Goal: Task Accomplishment & Management: Manage account settings

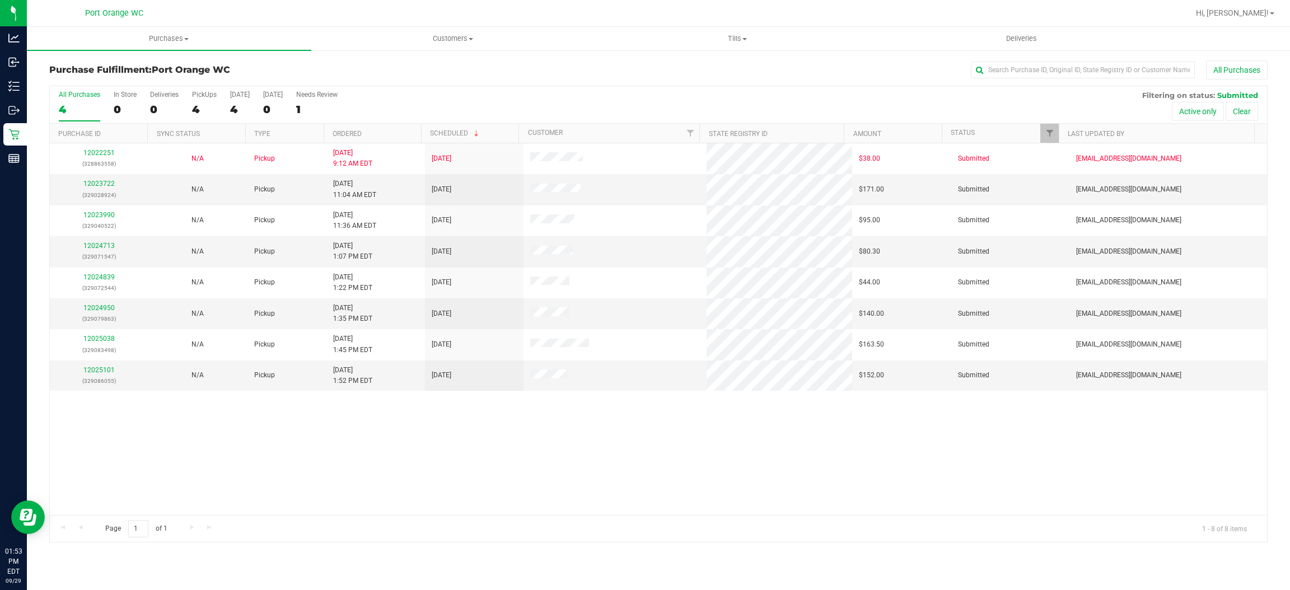
click at [676, 465] on div "12022251 (328863558) N/A Pickup [DATE] 9:12 AM EDT 9/29/2025 $38.00 Submitted […" at bounding box center [659, 329] width 1218 height 372
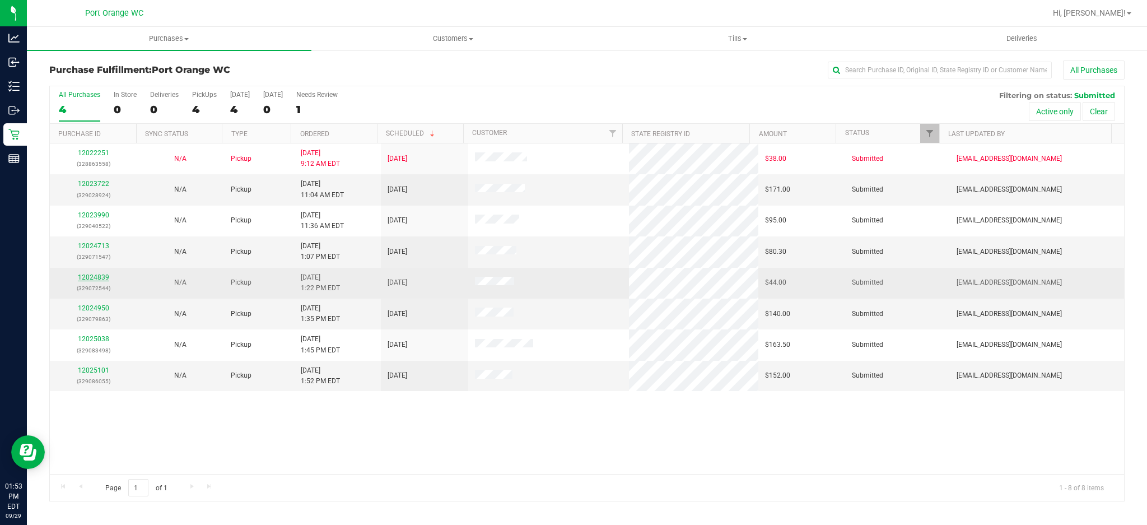
click at [90, 280] on link "12024839" at bounding box center [93, 277] width 31 height 8
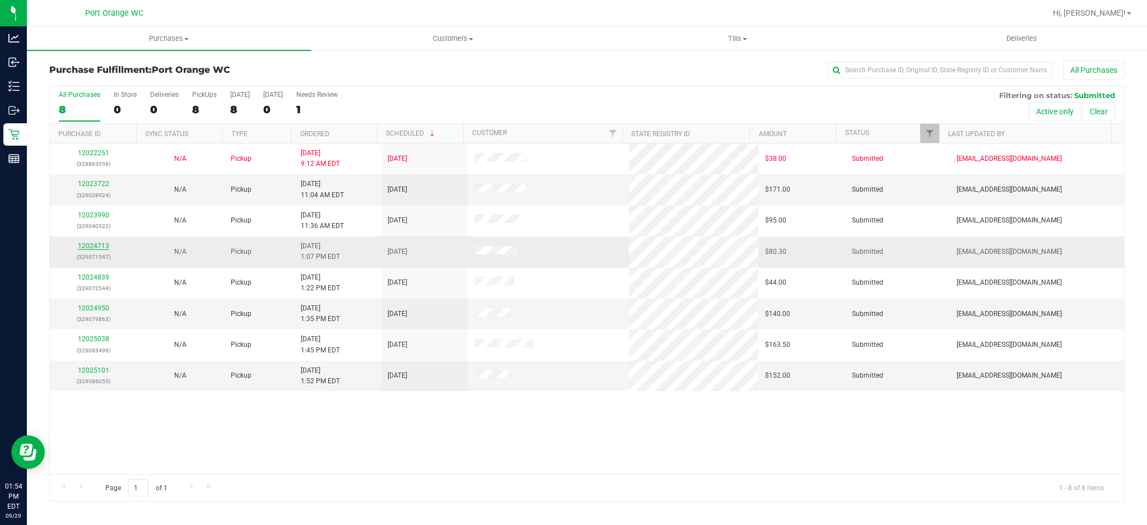
click at [101, 242] on link "12024713" at bounding box center [93, 246] width 31 height 8
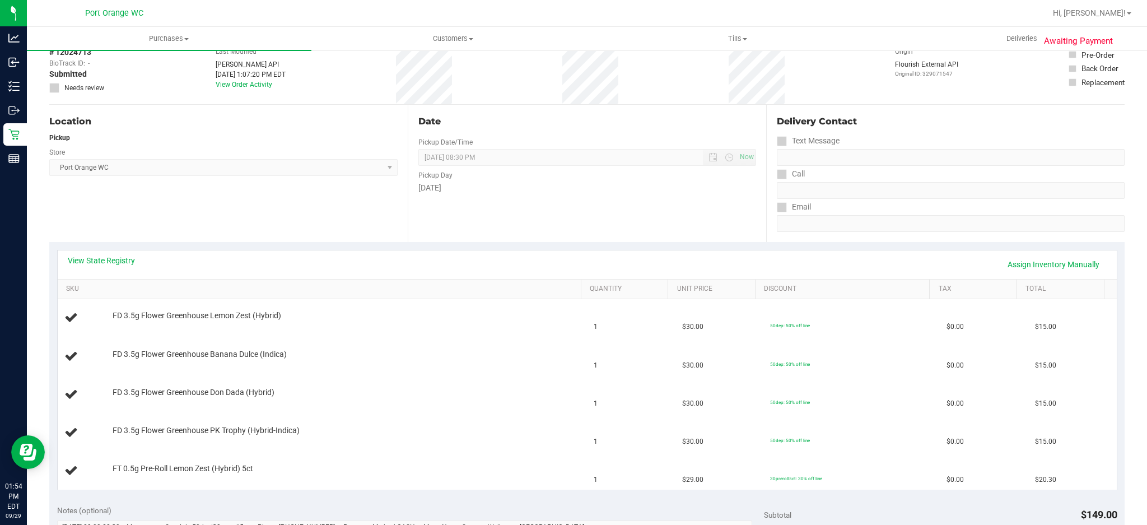
scroll to position [149, 0]
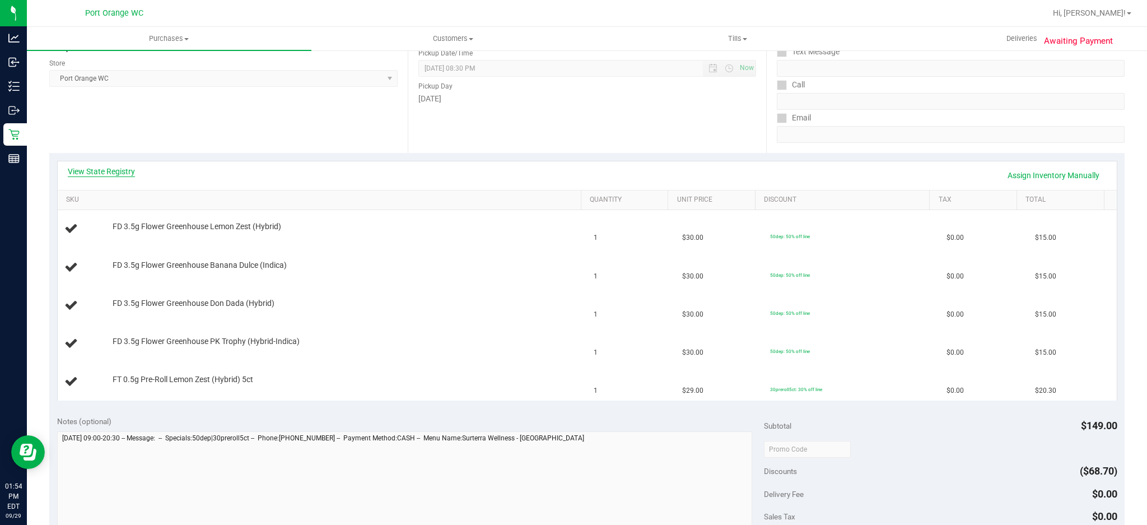
click at [124, 170] on link "View State Registry" at bounding box center [101, 171] width 67 height 11
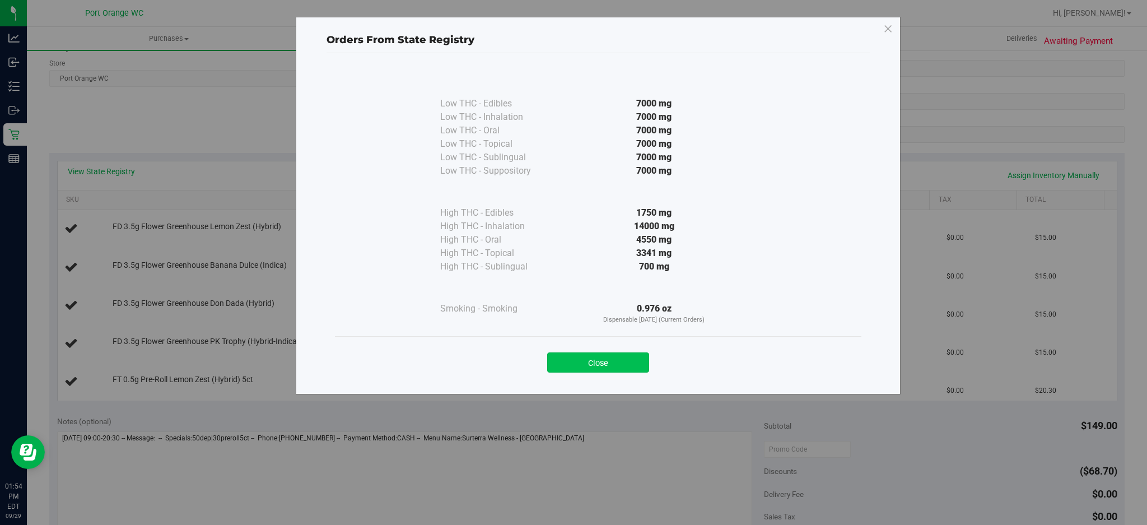
click at [602, 366] on button "Close" at bounding box center [598, 362] width 102 height 20
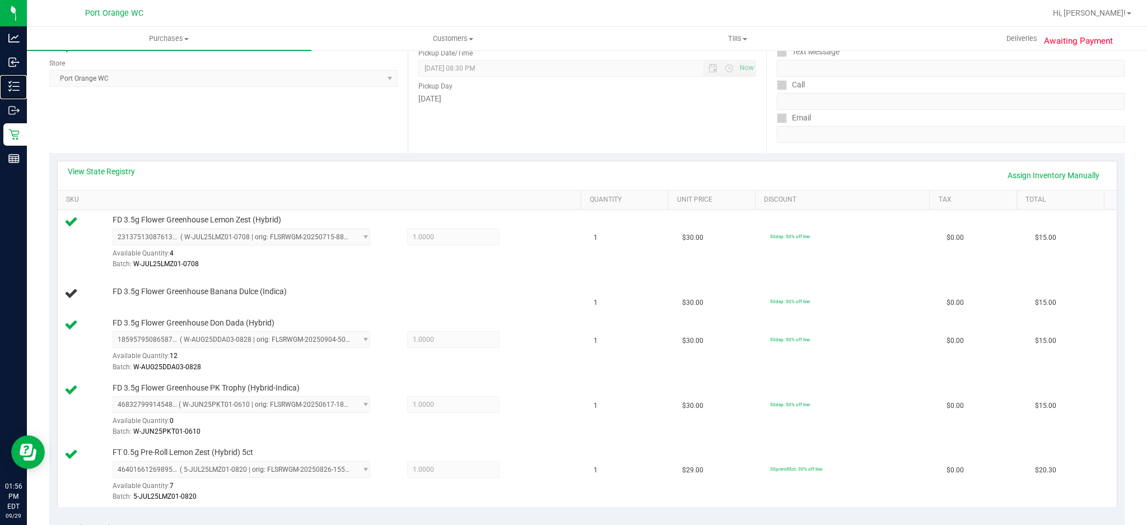
click at [0, 75] on link "Inventory" at bounding box center [13, 87] width 27 height 24
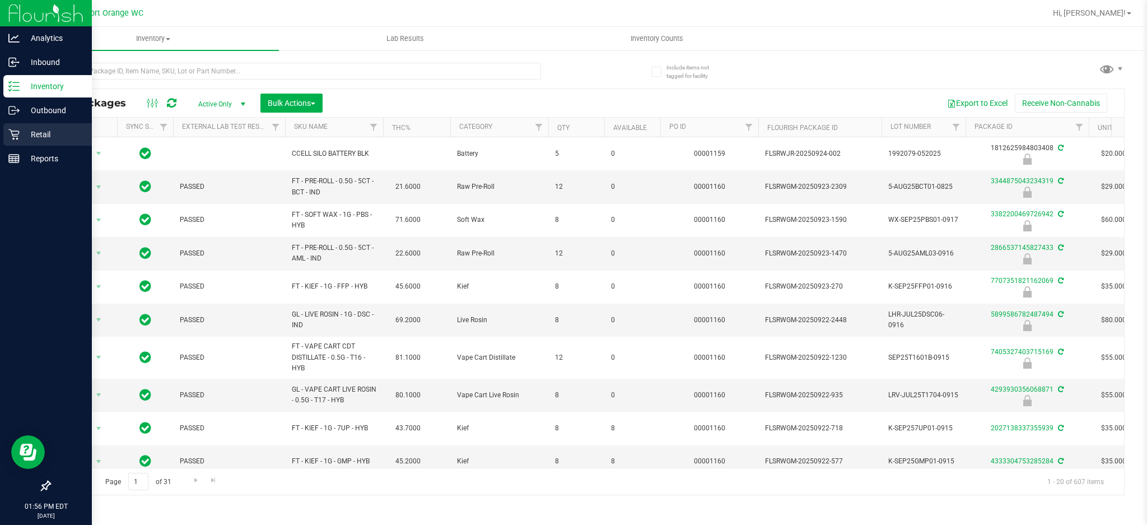
drag, startPoint x: 32, startPoint y: 139, endPoint x: 56, endPoint y: 130, distance: 25.4
click at [34, 139] on p "Retail" at bounding box center [53, 134] width 67 height 13
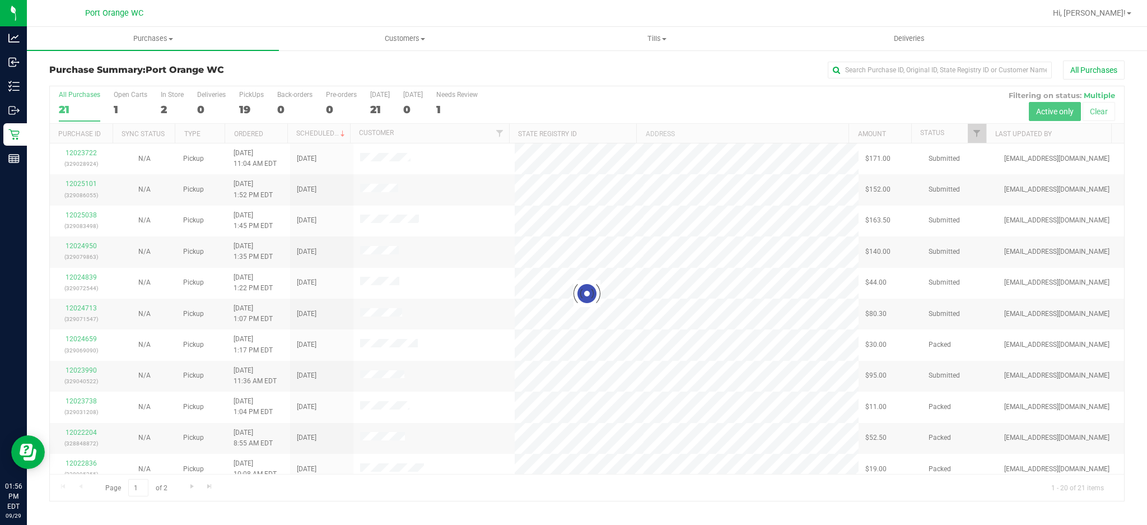
click at [976, 129] on div at bounding box center [587, 293] width 1074 height 414
click at [977, 136] on div at bounding box center [587, 293] width 1074 height 414
click at [982, 133] on div at bounding box center [587, 293] width 1074 height 414
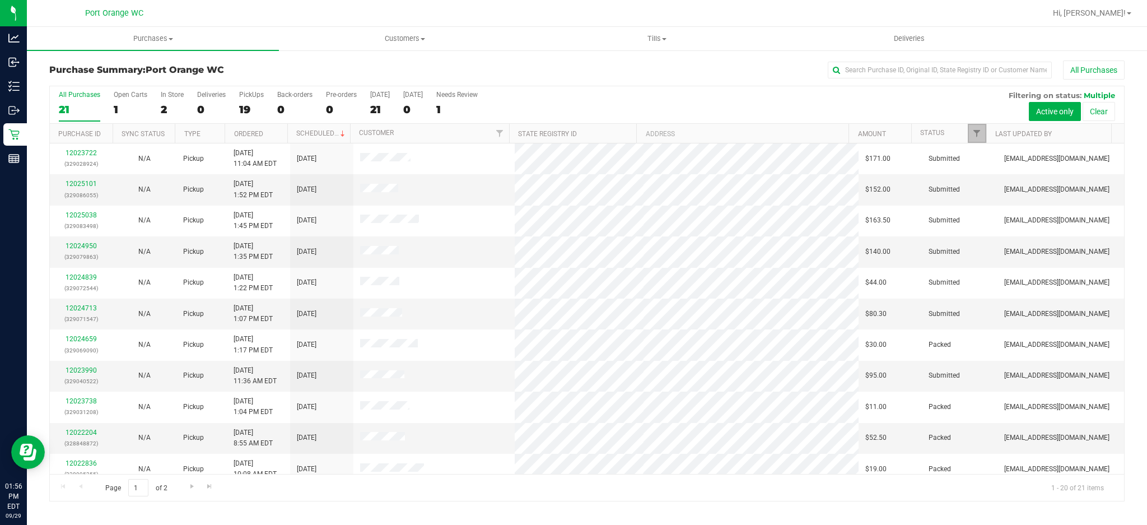
click at [969, 139] on link "Filter" at bounding box center [977, 133] width 18 height 19
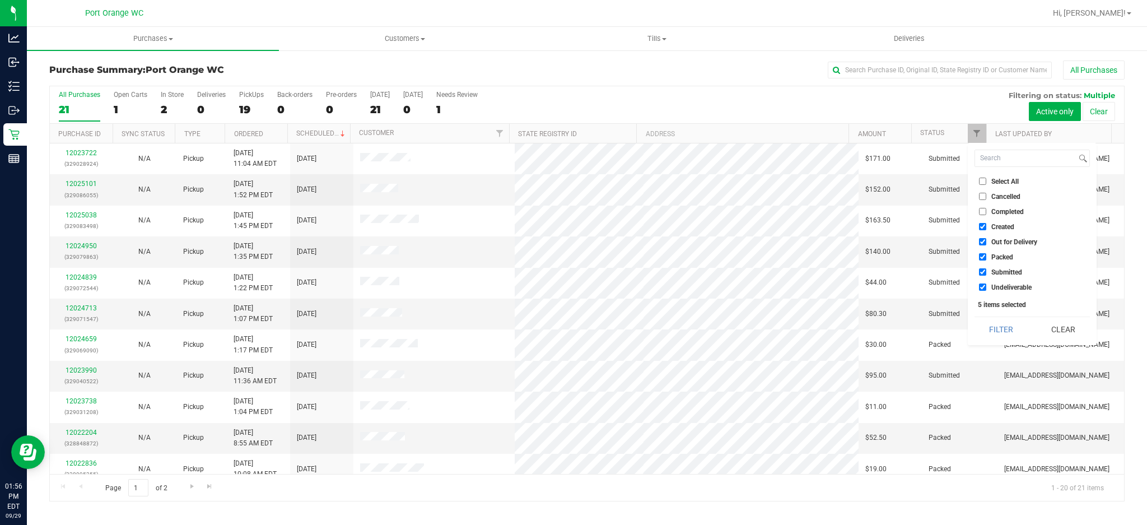
click at [1013, 230] on span "Created" at bounding box center [1002, 226] width 23 height 7
click at [986, 230] on input "Created" at bounding box center [982, 226] width 7 height 7
checkbox input "false"
click at [1004, 243] on span "Out for Delivery" at bounding box center [1014, 242] width 46 height 7
click at [986, 243] on input "Out for Delivery" at bounding box center [982, 241] width 7 height 7
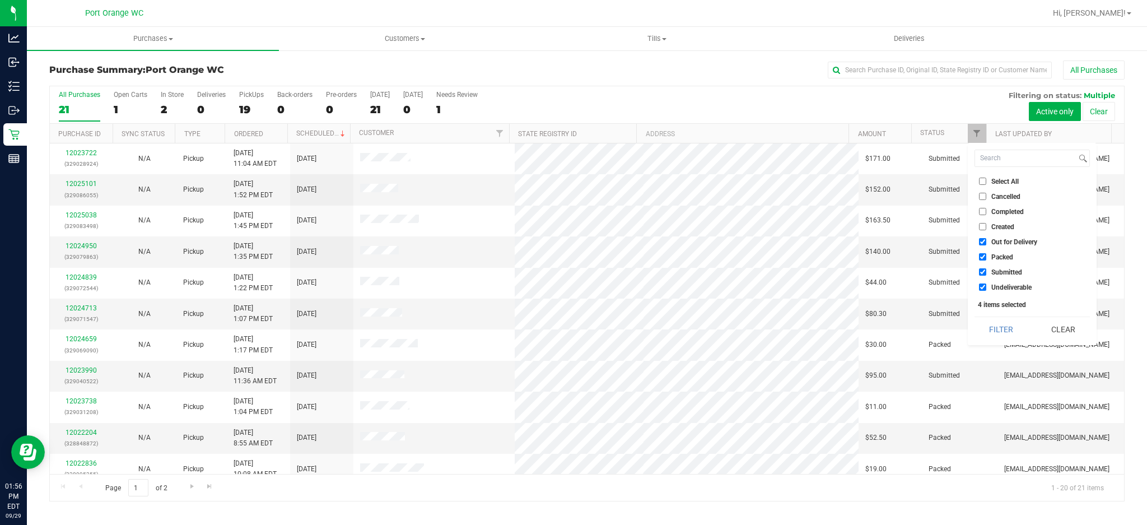
checkbox input "false"
click at [1004, 256] on span "Packed" at bounding box center [1002, 257] width 22 height 7
click at [986, 256] on input "Packed" at bounding box center [982, 256] width 7 height 7
checkbox input "false"
click at [1014, 287] on span "Undeliverable" at bounding box center [1011, 287] width 40 height 7
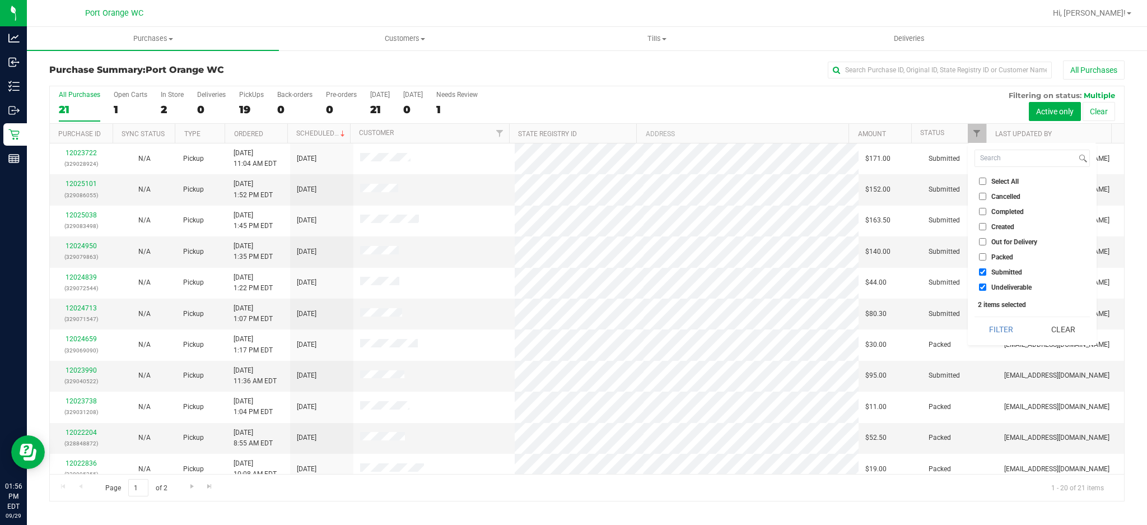
click at [986, 287] on input "Undeliverable" at bounding box center [982, 286] width 7 height 7
checkbox input "false"
click at [1005, 327] on button "Filter" at bounding box center [1002, 329] width 54 height 25
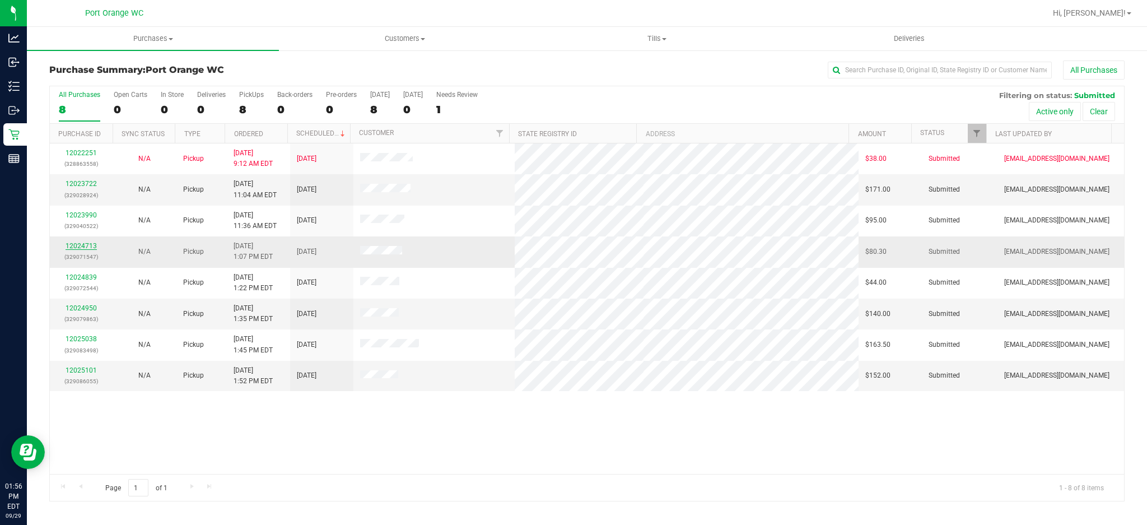
click at [76, 249] on link "12024713" at bounding box center [81, 246] width 31 height 8
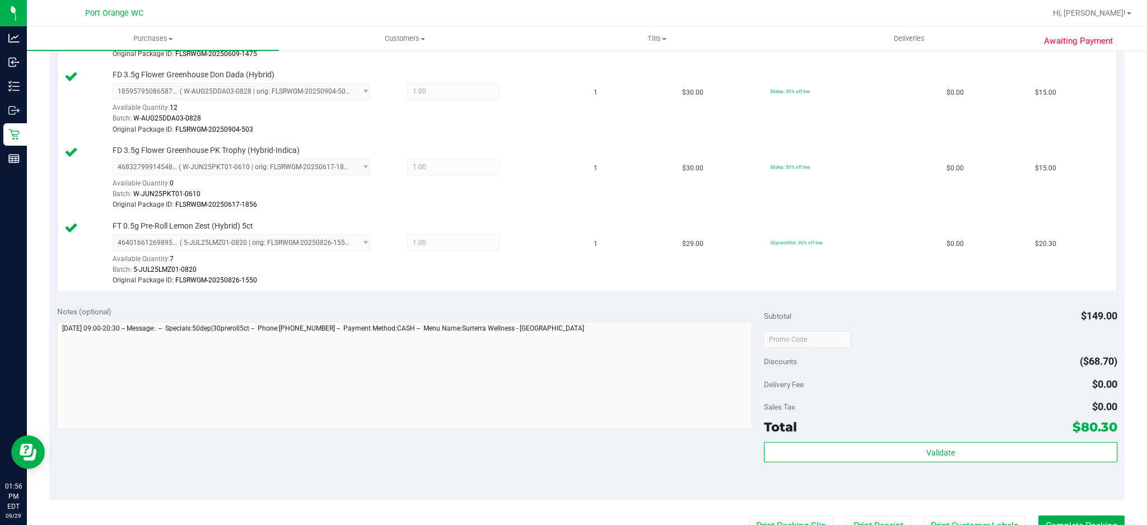
scroll to position [448, 0]
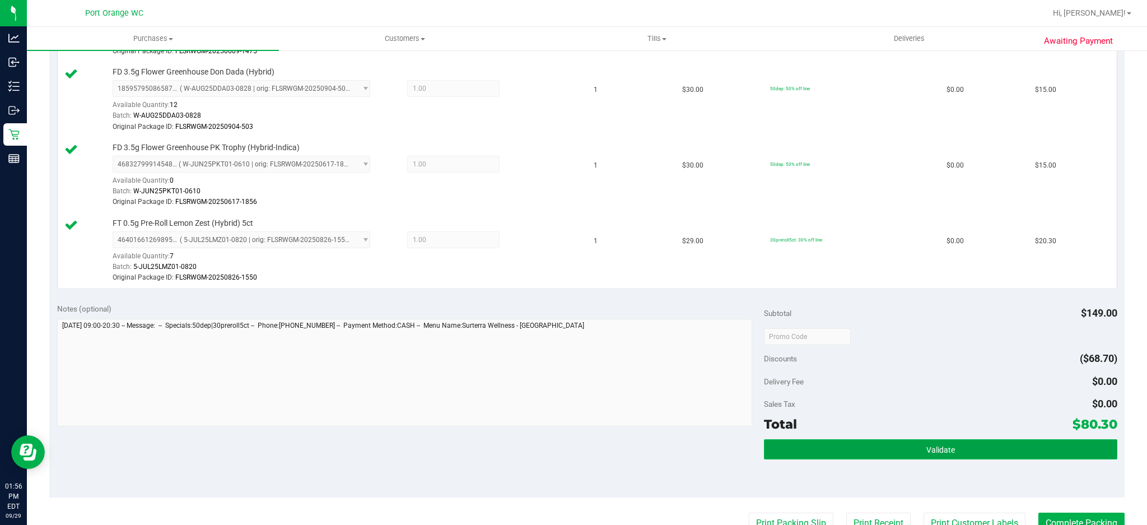
click at [889, 446] on button "Validate" at bounding box center [940, 449] width 353 height 20
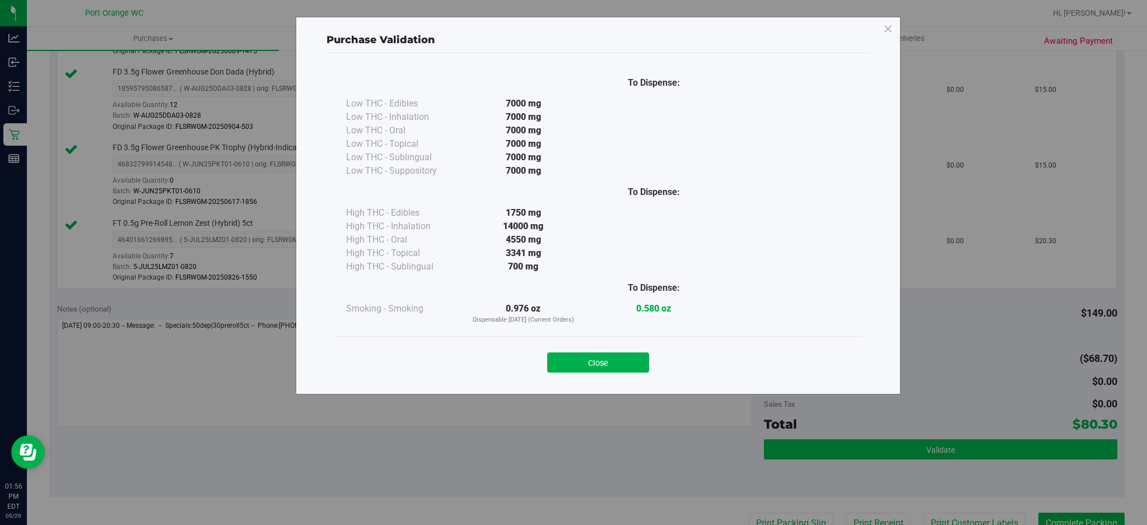
drag, startPoint x: 605, startPoint y: 371, endPoint x: 810, endPoint y: 446, distance: 217.8
click at [607, 370] on button "Close" at bounding box center [598, 362] width 102 height 20
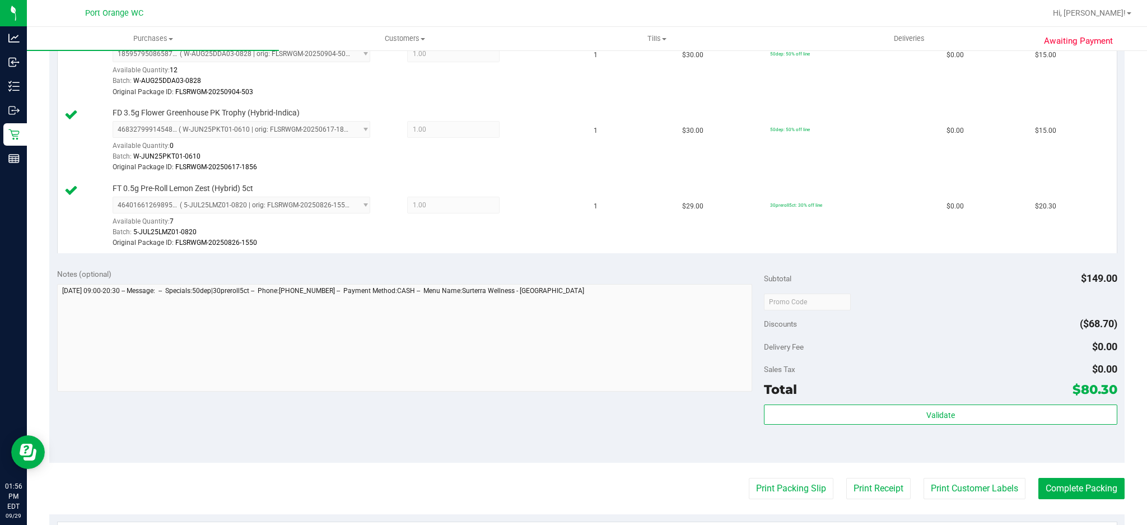
scroll to position [672, 0]
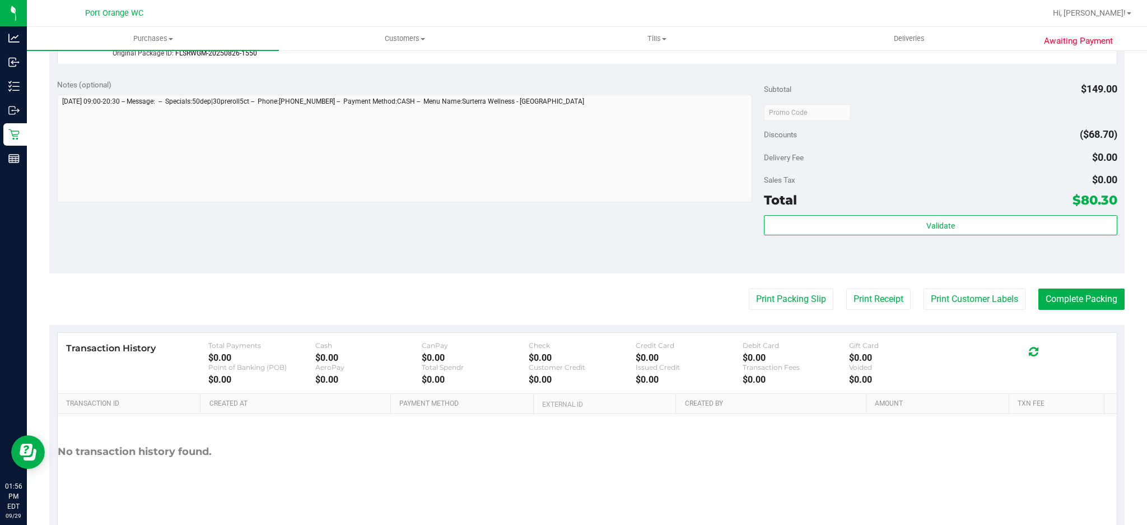
click at [973, 296] on button "Print Customer Labels" at bounding box center [975, 298] width 102 height 21
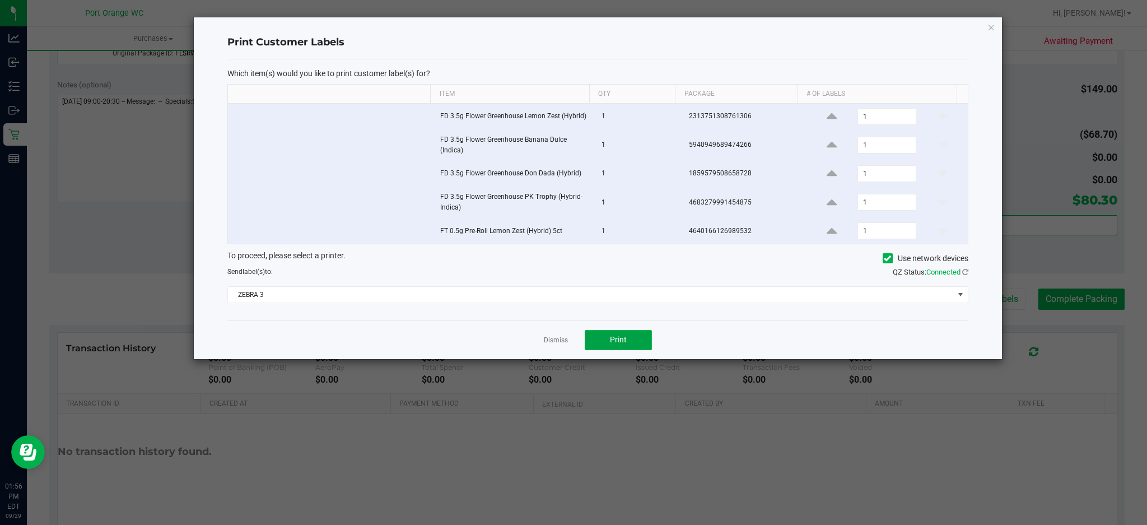
click at [625, 344] on span "Print" at bounding box center [618, 339] width 17 height 9
click at [554, 344] on div at bounding box center [598, 188] width 808 height 342
click at [554, 344] on link "Dismiss" at bounding box center [556, 341] width 24 height 10
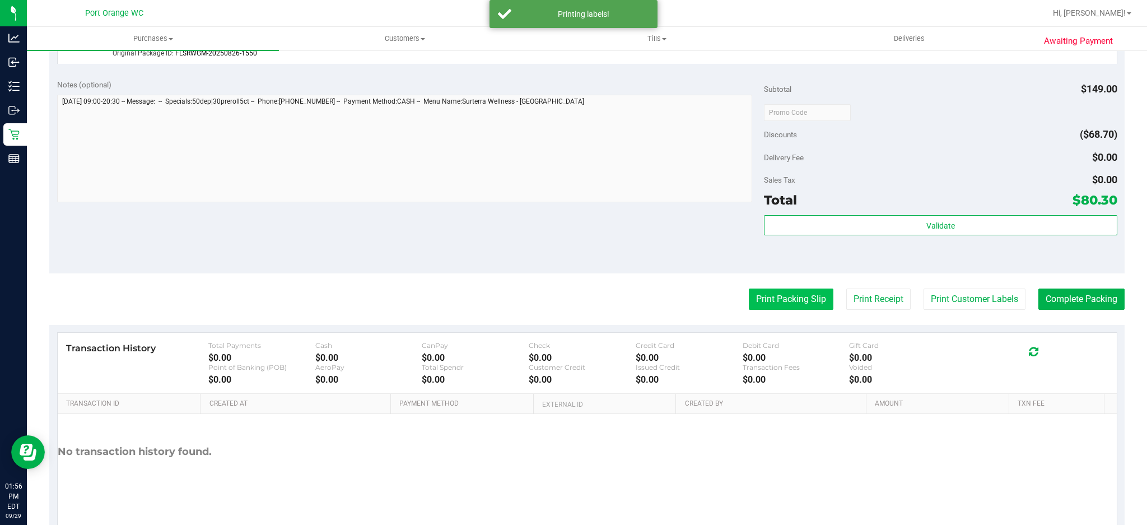
click at [771, 302] on button "Print Packing Slip" at bounding box center [791, 298] width 85 height 21
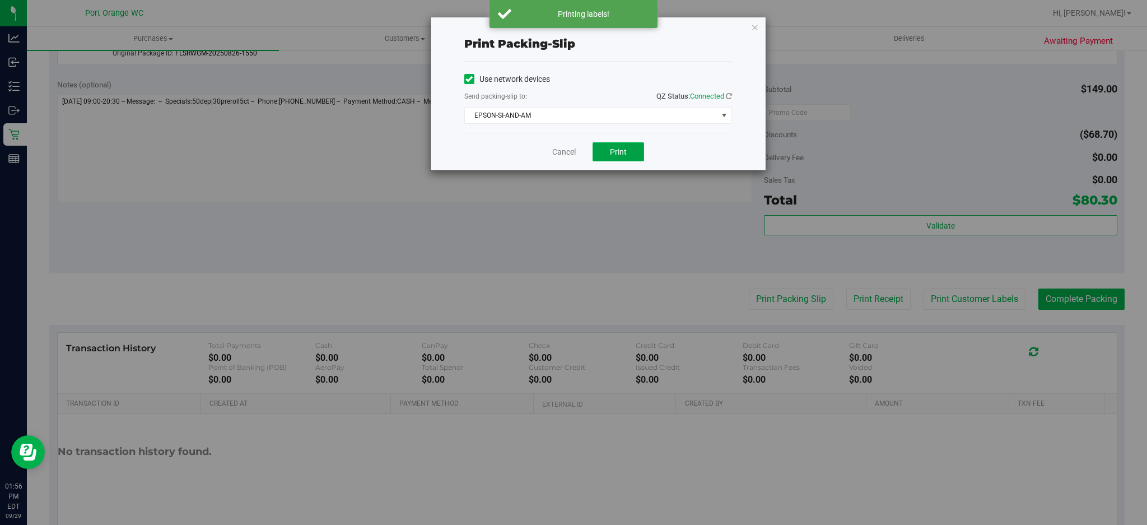
click at [631, 150] on button "Print" at bounding box center [619, 151] width 52 height 19
click at [562, 151] on link "Cancel" at bounding box center [564, 152] width 24 height 12
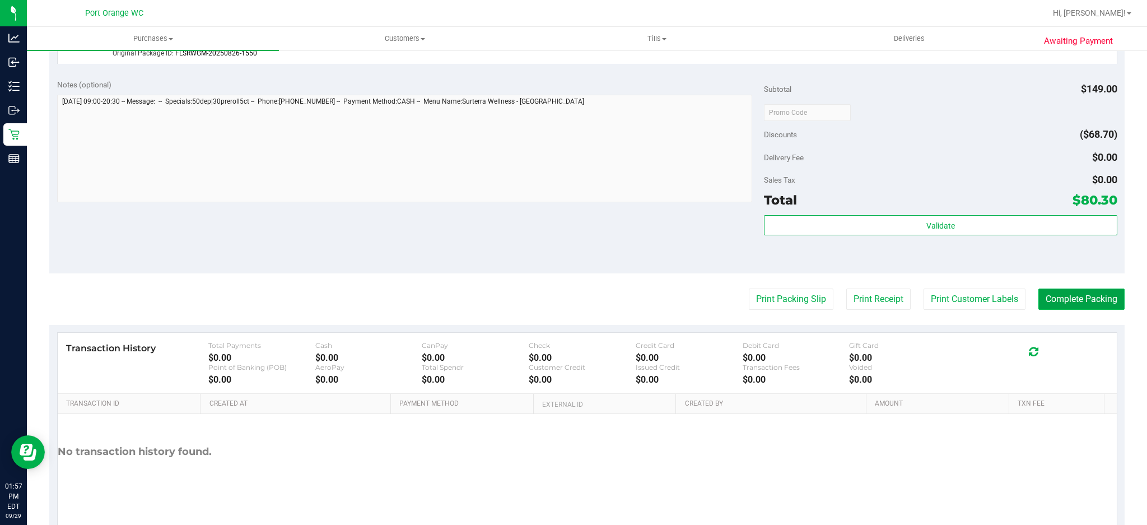
click at [1077, 299] on button "Complete Packing" at bounding box center [1081, 298] width 86 height 21
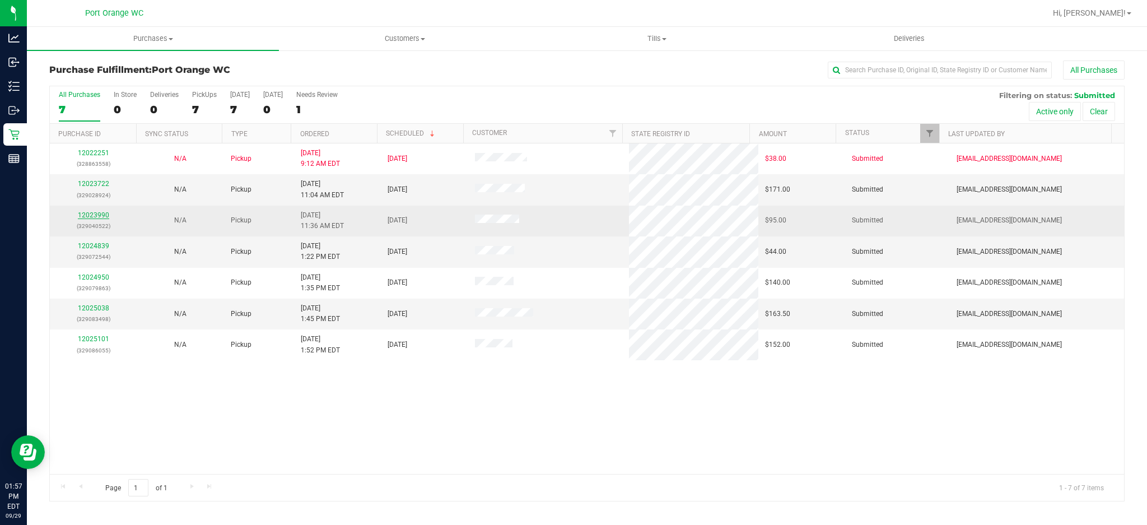
click at [99, 213] on link "12023990" at bounding box center [93, 215] width 31 height 8
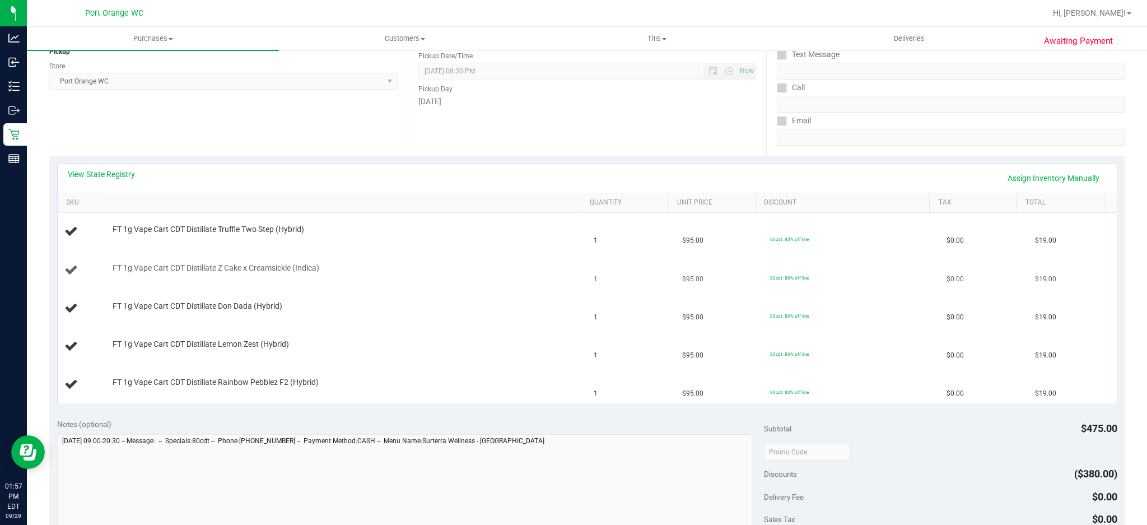
scroll to position [149, 0]
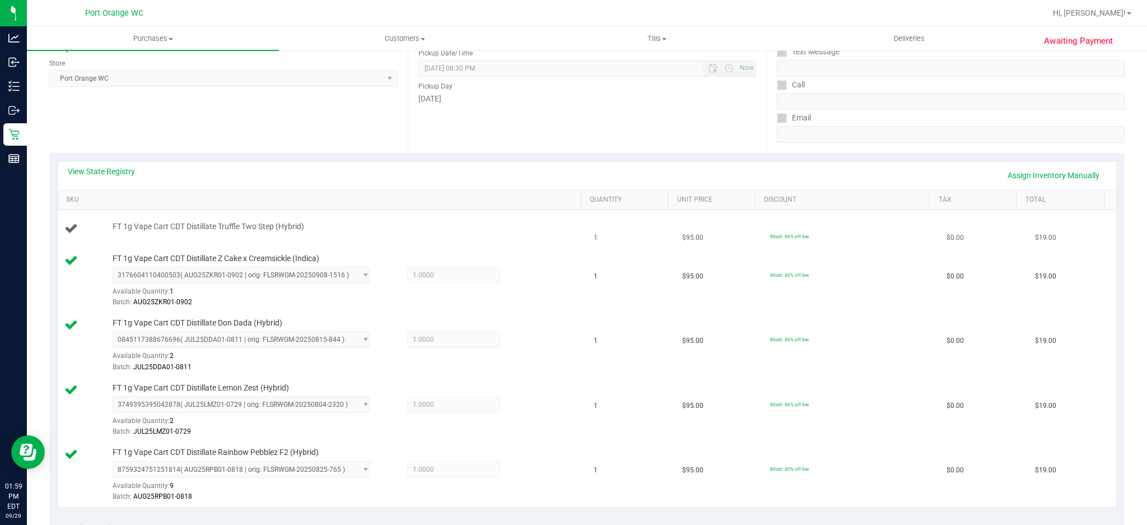
click at [217, 225] on span "FT 1g Vape Cart CDT Distillate Truffle Two Step (Hybrid)" at bounding box center [209, 226] width 192 height 11
copy div "FT 1g Vape Cart CDT Distillate Truffle Two Step (Hybrid)"
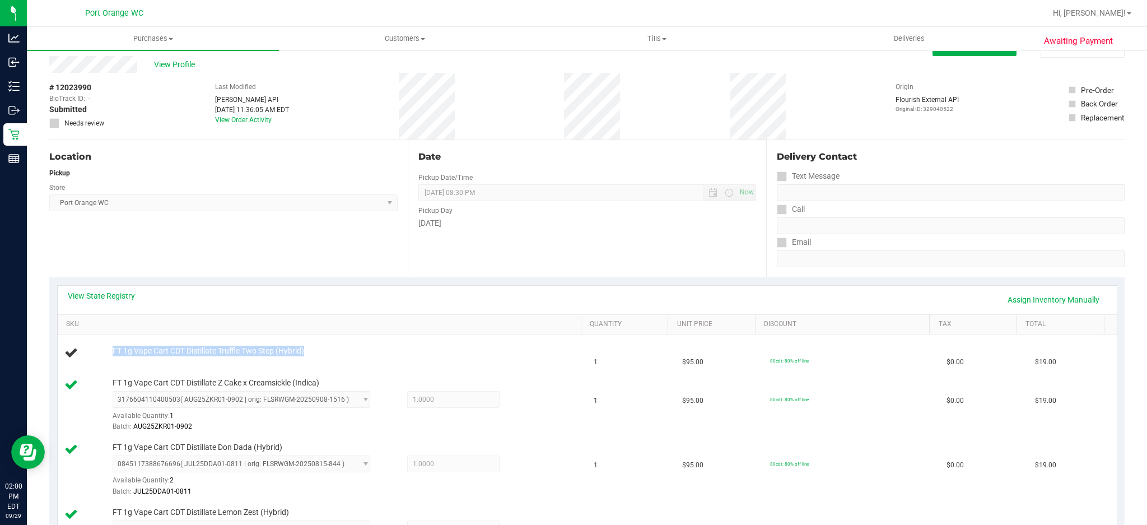
scroll to position [0, 0]
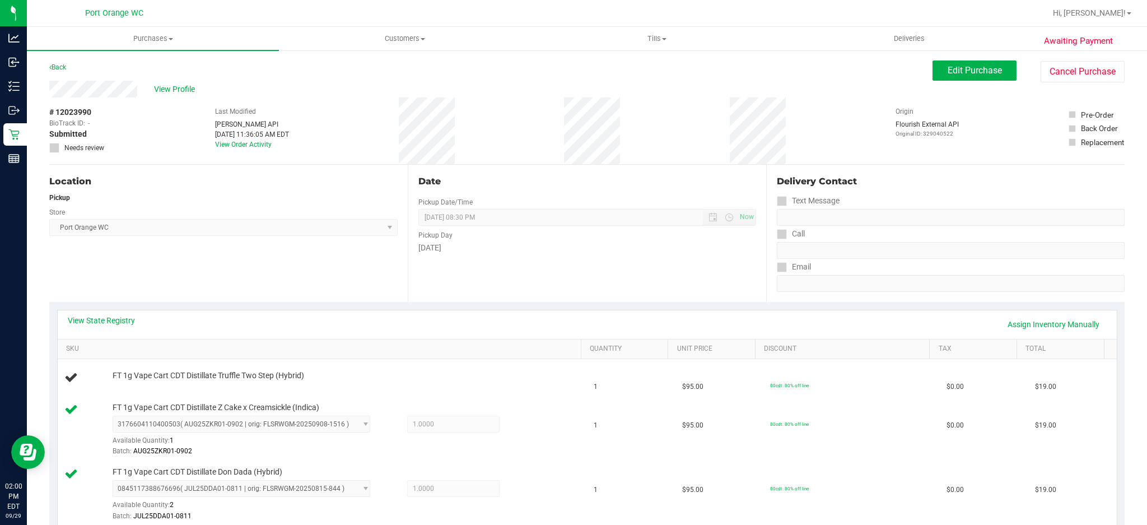
click at [968, 68] on span "Edit Purchase" at bounding box center [975, 70] width 54 height 11
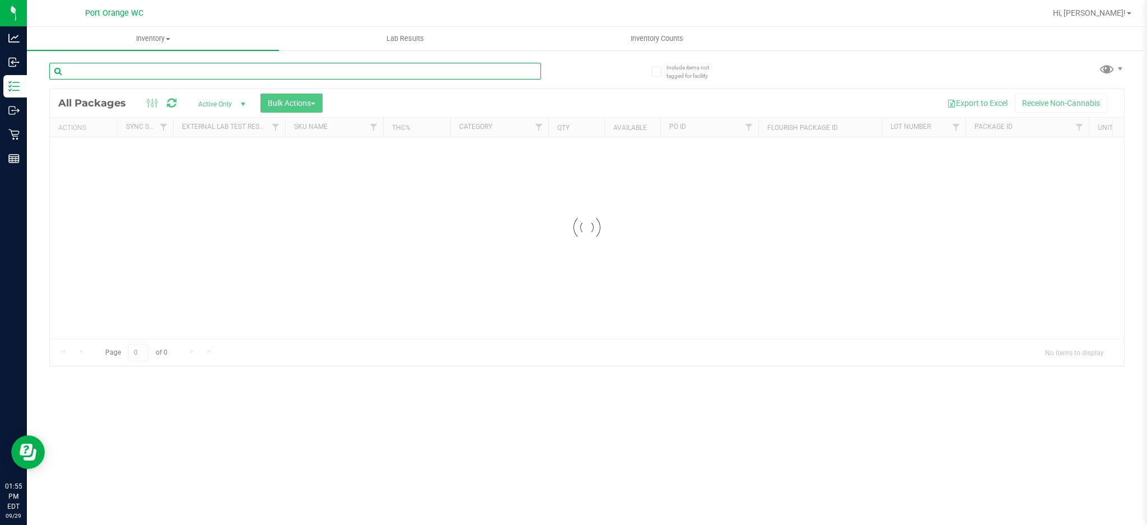
click at [139, 71] on input "text" at bounding box center [295, 71] width 492 height 17
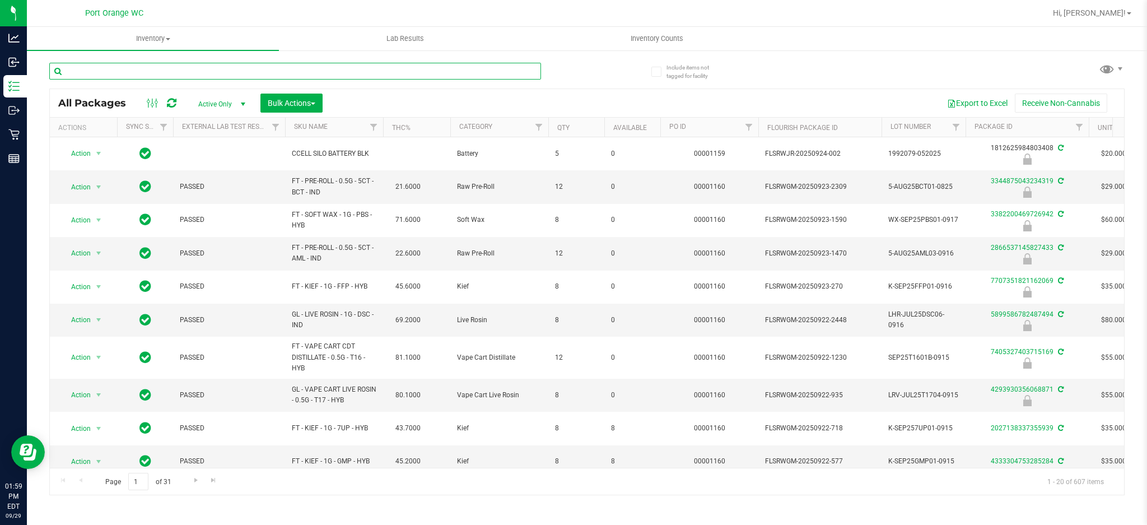
paste input "FT 1g Vape Cart CDT Distillate Truffle Two Step (Hybrid)"
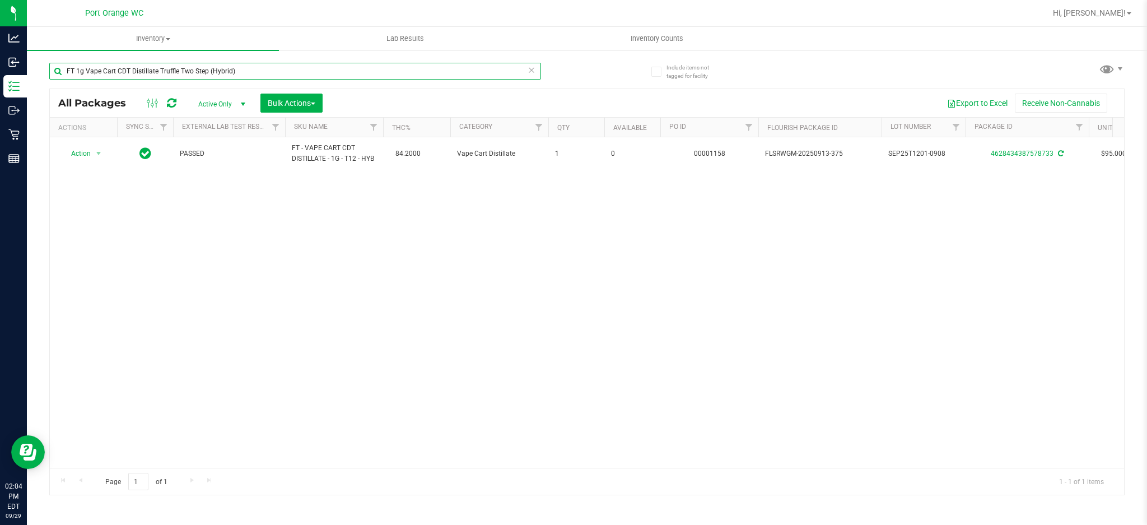
click at [248, 72] on input "FT 1g Vape Cart CDT Distillate Truffle Two Step (Hybrid)" at bounding box center [295, 71] width 492 height 17
click at [248, 71] on input "FT 1g Vape Cart CDT Distillate Truffle Two Step (Hybrid)" at bounding box center [295, 71] width 492 height 17
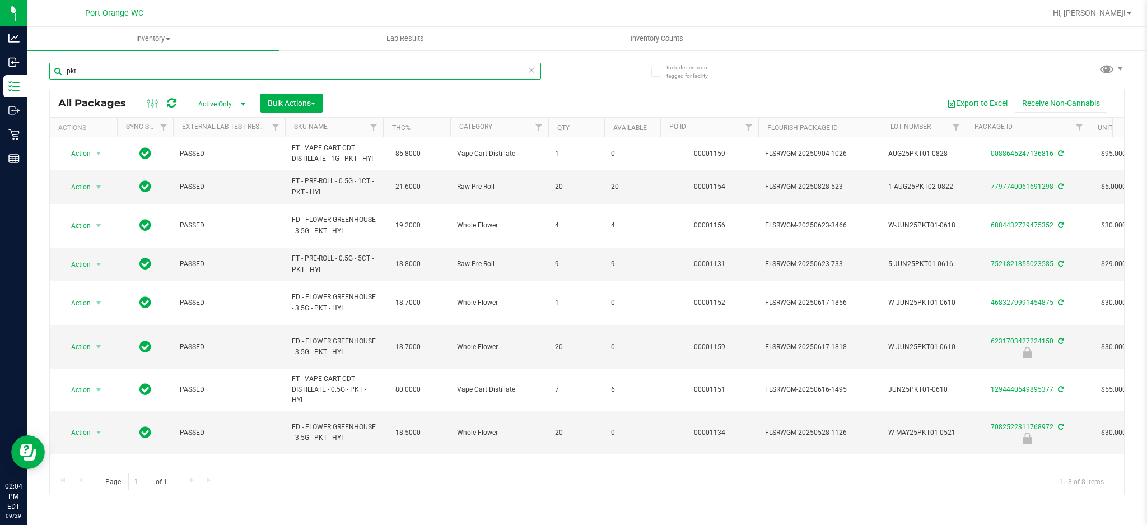
type input "pkt"
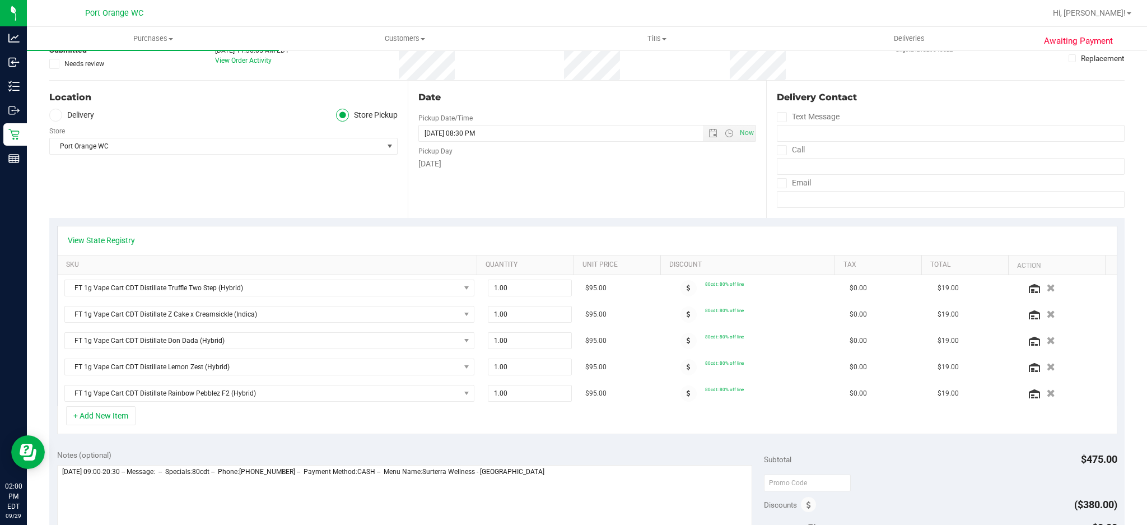
scroll to position [224, 0]
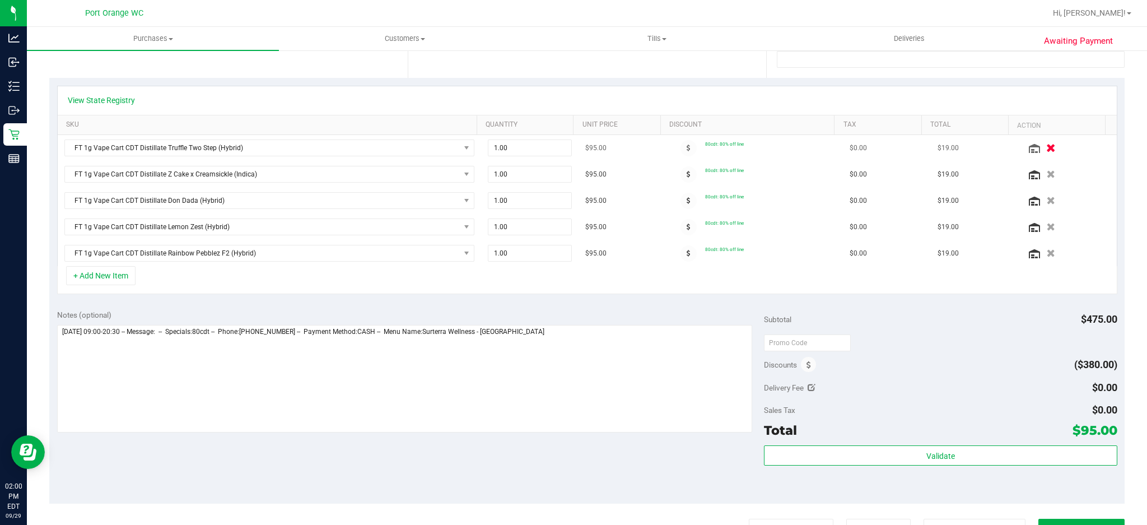
click at [1031, 152] on td at bounding box center [1068, 148] width 98 height 26
click at [1046, 152] on icon "button" at bounding box center [1051, 148] width 10 height 8
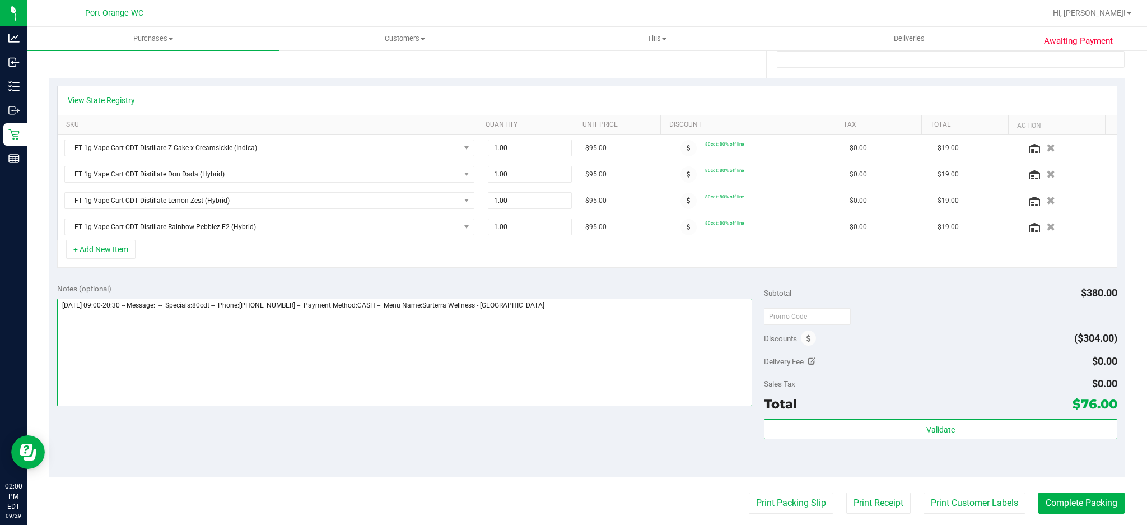
click at [585, 343] on textarea at bounding box center [405, 353] width 696 height 108
paste textarea "FT 1g Vape Cart CDT Distillate Truffle Two Step (Hybrid)"
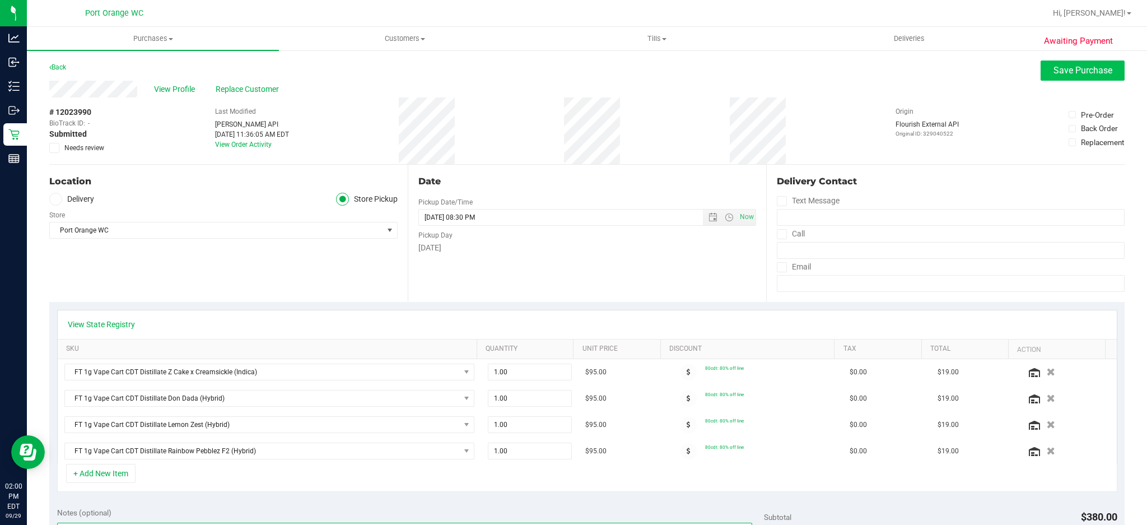
type textarea "Monday 09/29/2025 09:00-20:30 -- Message: -- Specials:80cdt -- Phone:3866791691…"
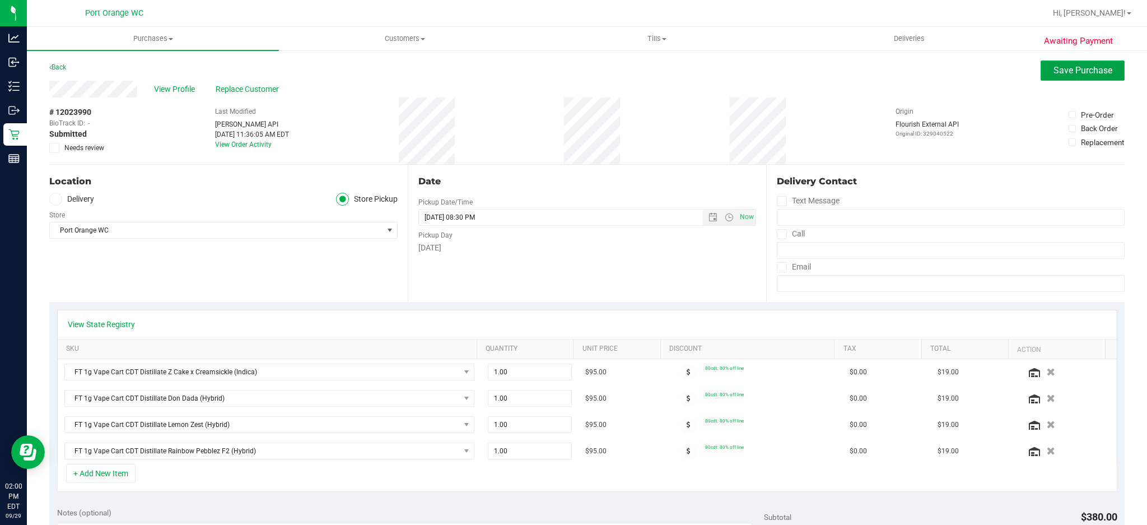
click at [1089, 70] on span "Save Purchase" at bounding box center [1083, 70] width 59 height 11
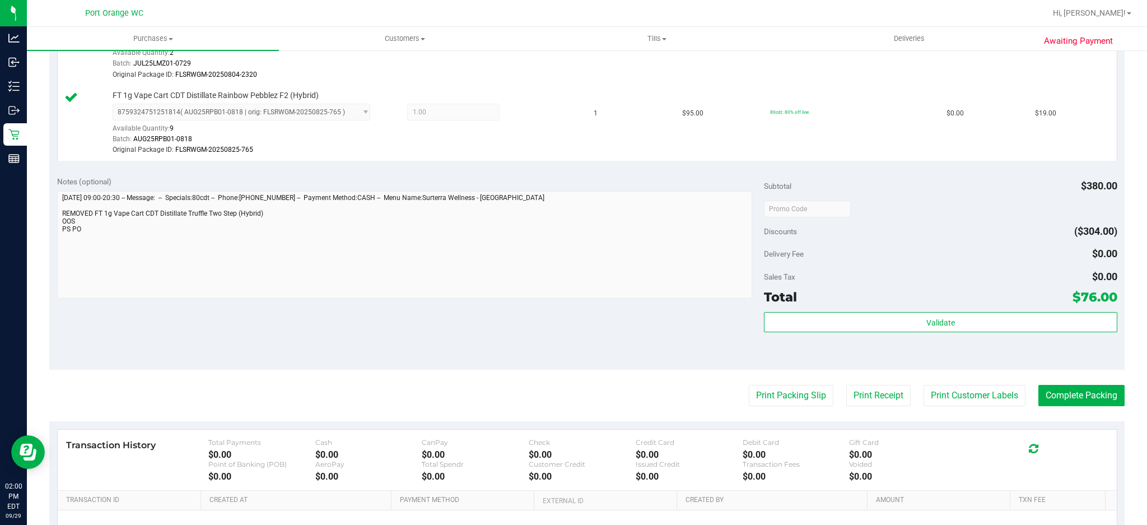
scroll to position [523, 0]
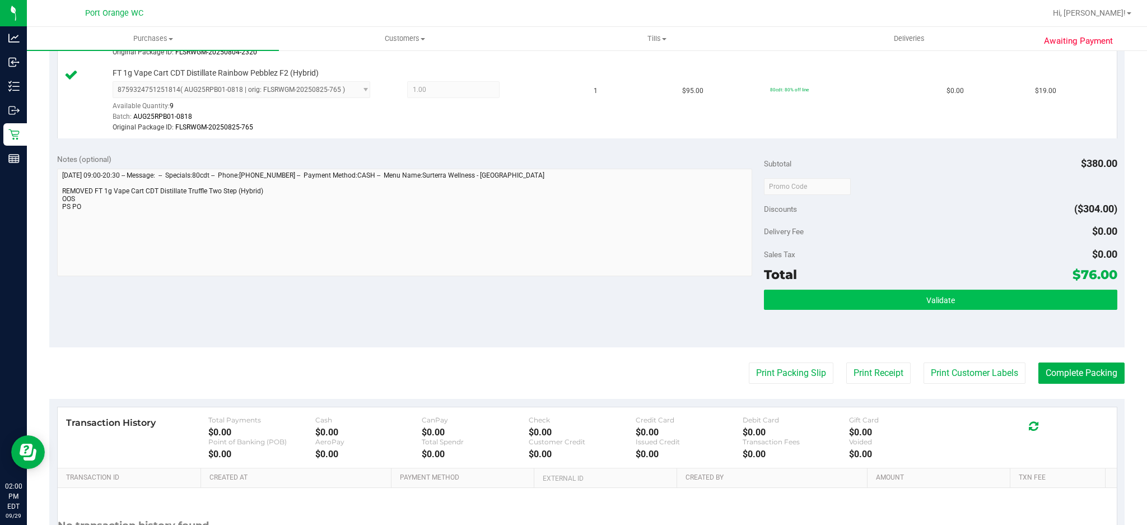
drag, startPoint x: 861, startPoint y: 313, endPoint x: 862, endPoint y: 302, distance: 10.1
click at [861, 313] on div "Validate" at bounding box center [940, 315] width 353 height 50
click at [862, 302] on button "Validate" at bounding box center [940, 300] width 353 height 20
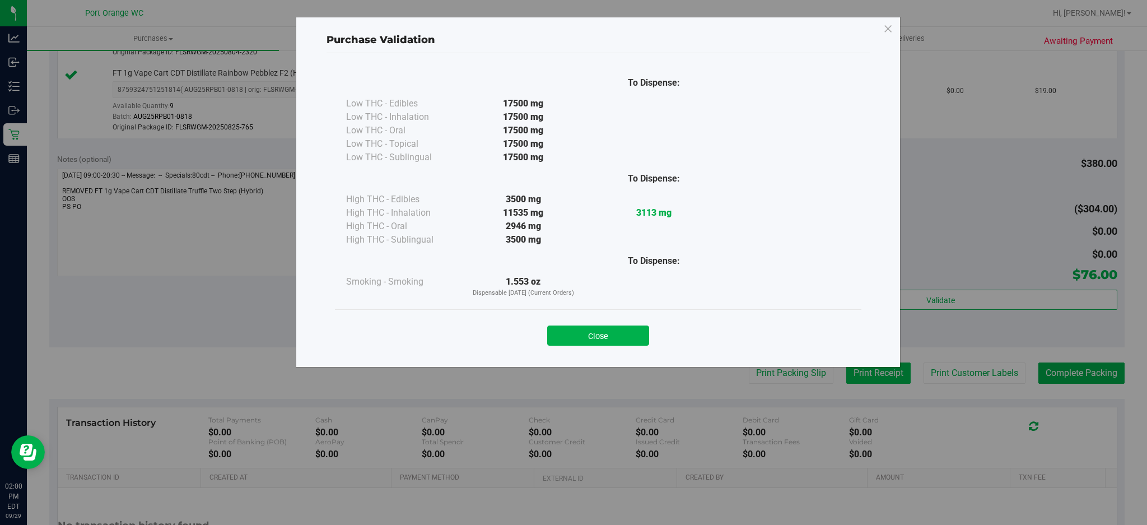
drag, startPoint x: 628, startPoint y: 336, endPoint x: 875, endPoint y: 381, distance: 251.2
click at [630, 335] on button "Close" at bounding box center [598, 335] width 102 height 20
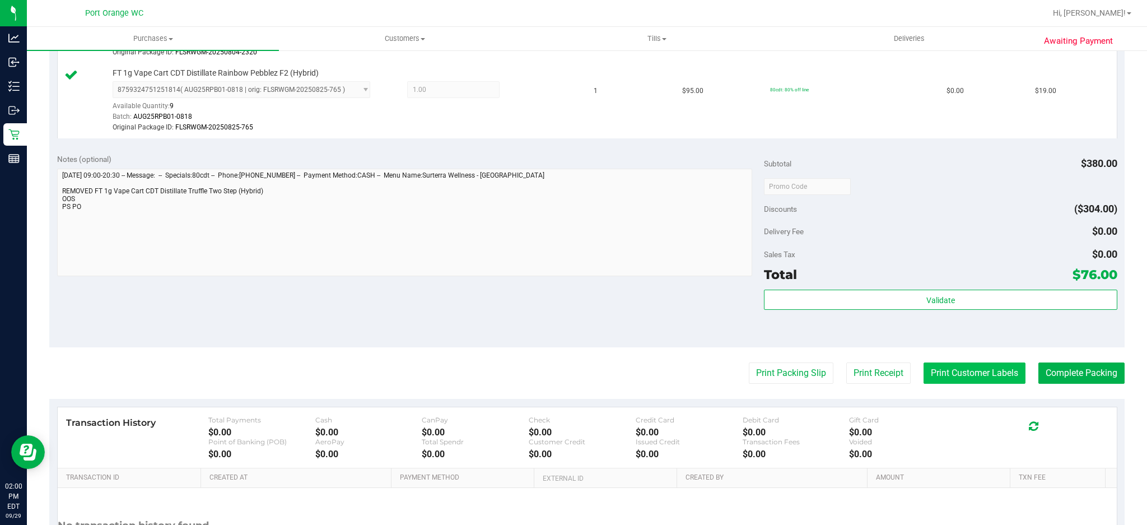
click at [937, 376] on button "Print Customer Labels" at bounding box center [975, 372] width 102 height 21
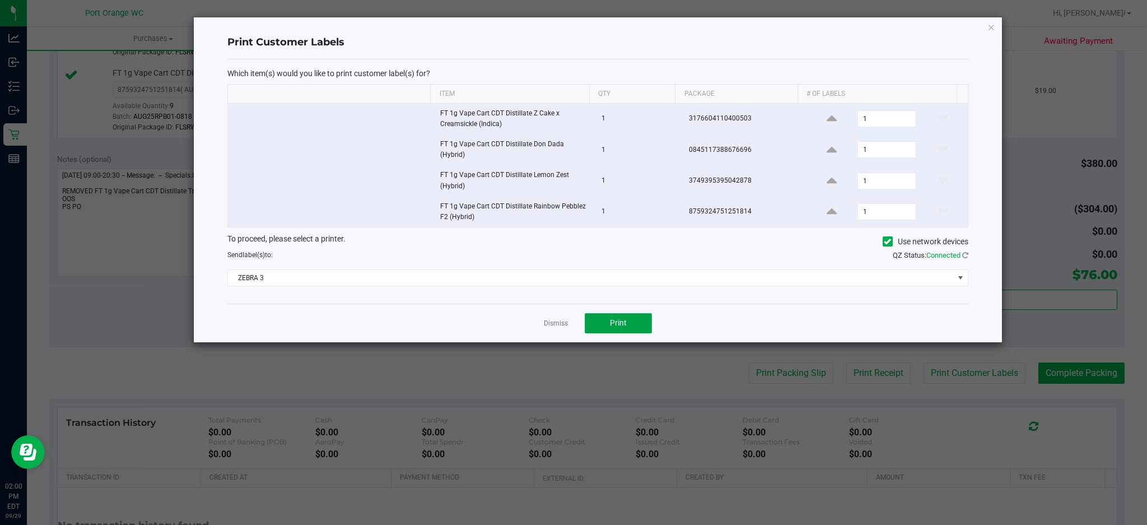
click at [611, 319] on span "Print" at bounding box center [618, 322] width 17 height 9
drag, startPoint x: 558, startPoint y: 323, endPoint x: 703, endPoint y: 375, distance: 153.6
click at [560, 322] on link "Dismiss" at bounding box center [556, 324] width 24 height 10
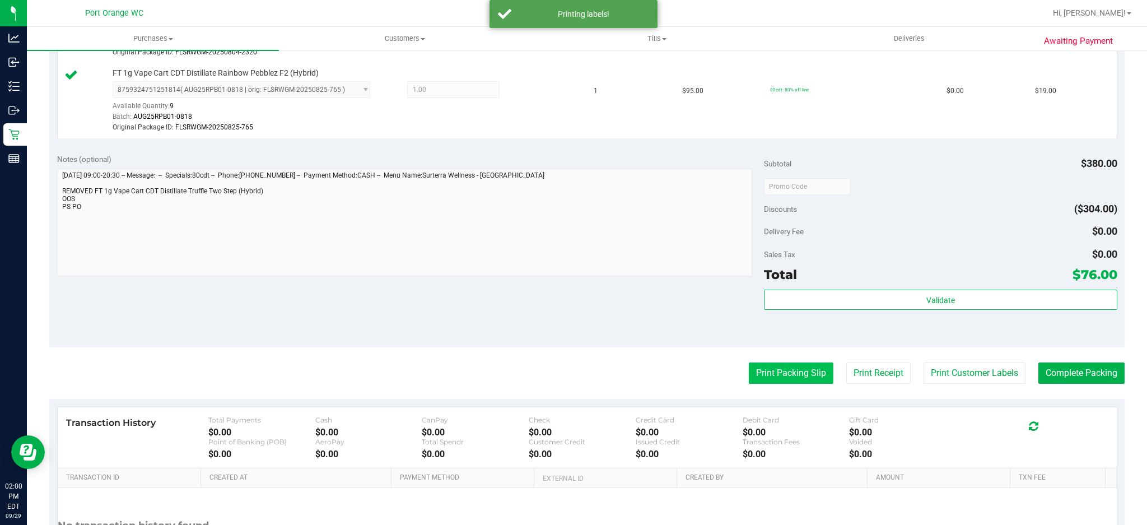
click at [781, 375] on button "Print Packing Slip" at bounding box center [791, 372] width 85 height 21
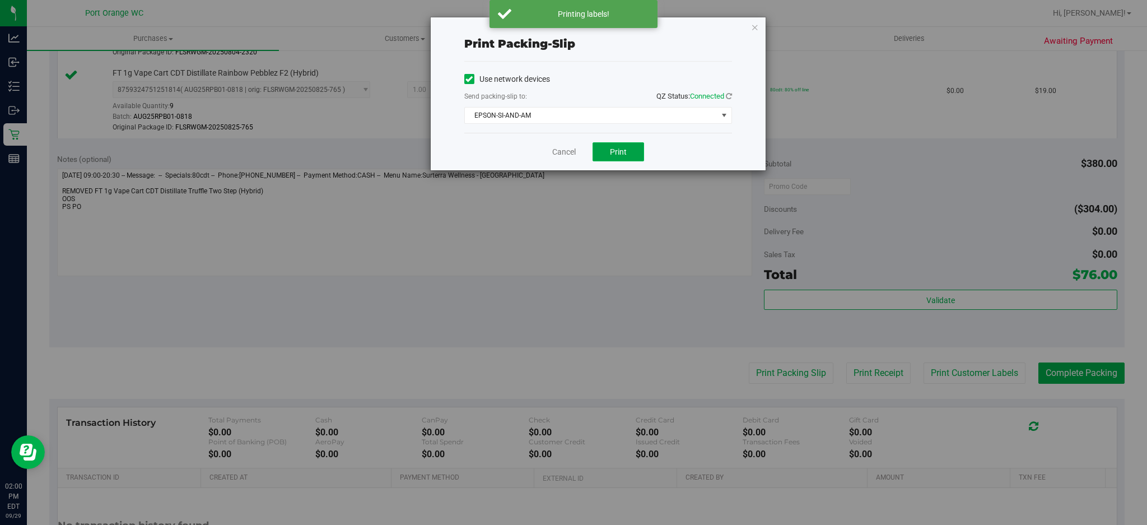
click at [623, 148] on span "Print" at bounding box center [618, 151] width 17 height 9
click at [552, 151] on link "Cancel" at bounding box center [564, 152] width 24 height 12
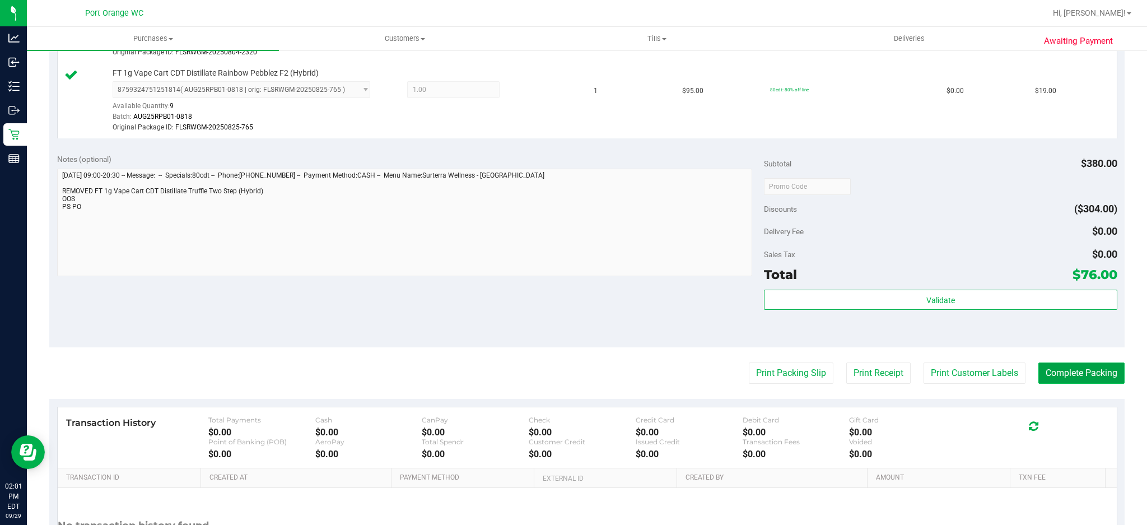
click at [1038, 372] on button "Complete Packing" at bounding box center [1081, 372] width 86 height 21
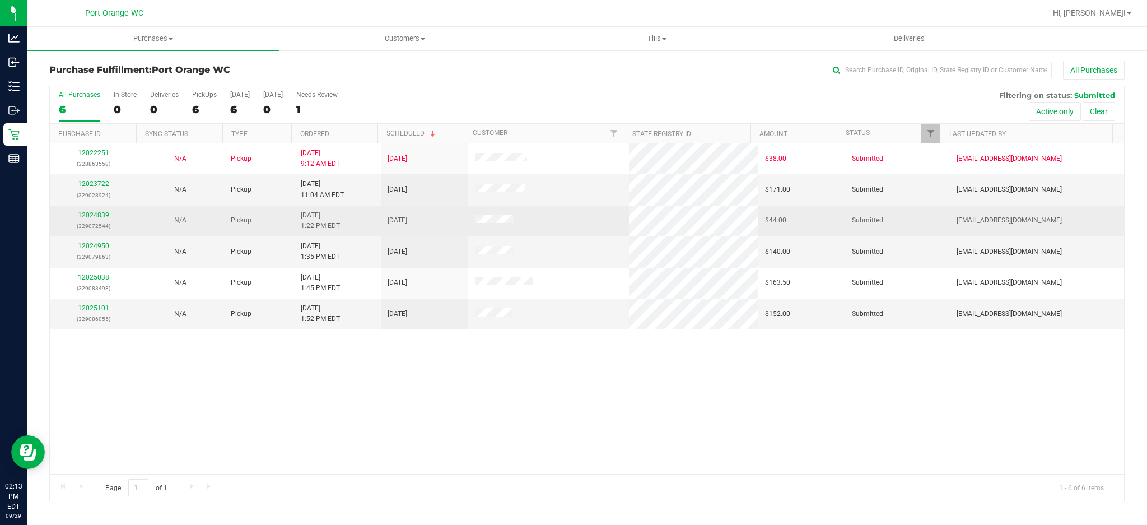
click at [96, 216] on link "12024839" at bounding box center [93, 215] width 31 height 8
